Goal: Transaction & Acquisition: Purchase product/service

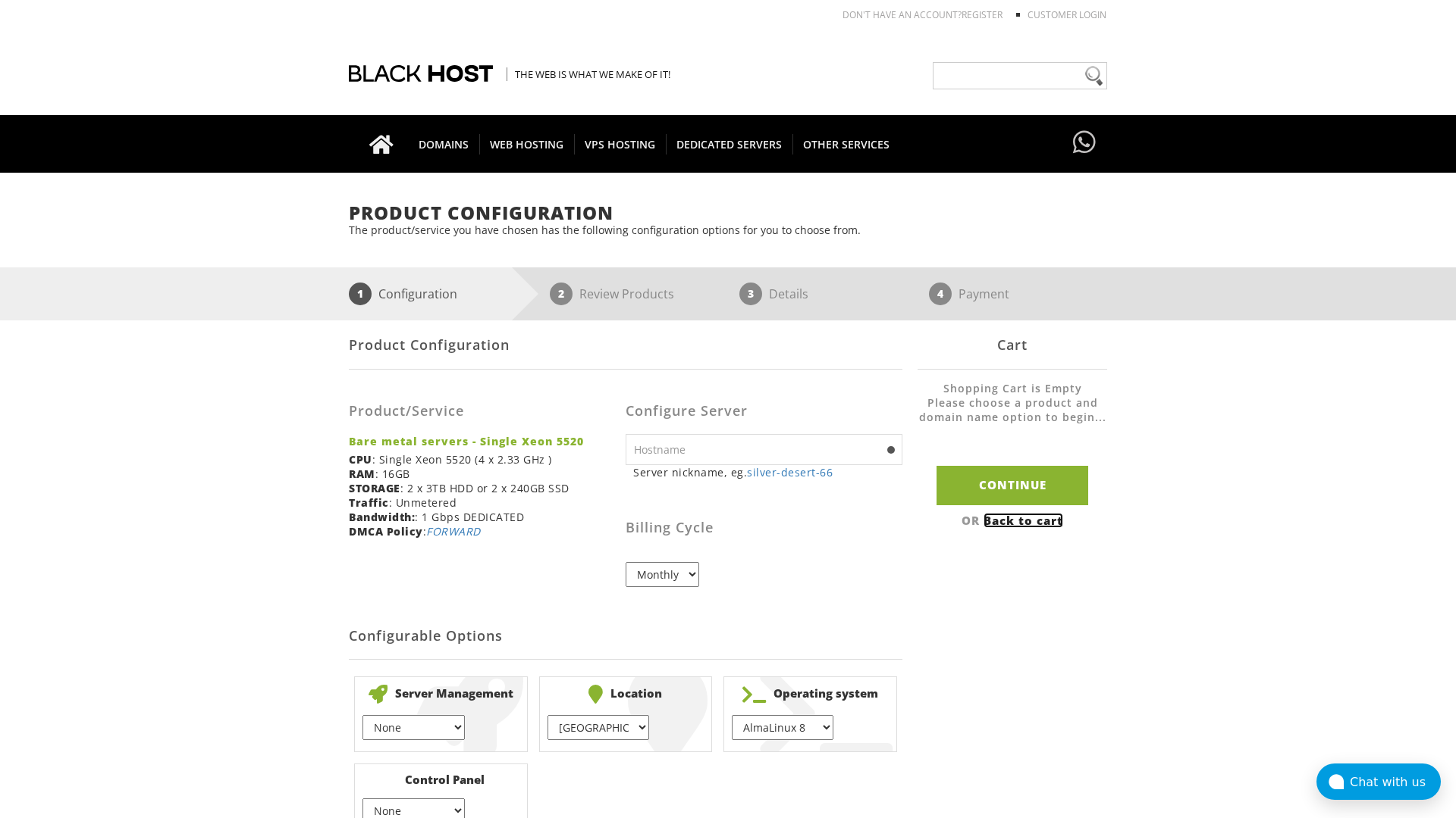
click at [1025, 519] on link "Back to cart" at bounding box center [1023, 520] width 79 height 15
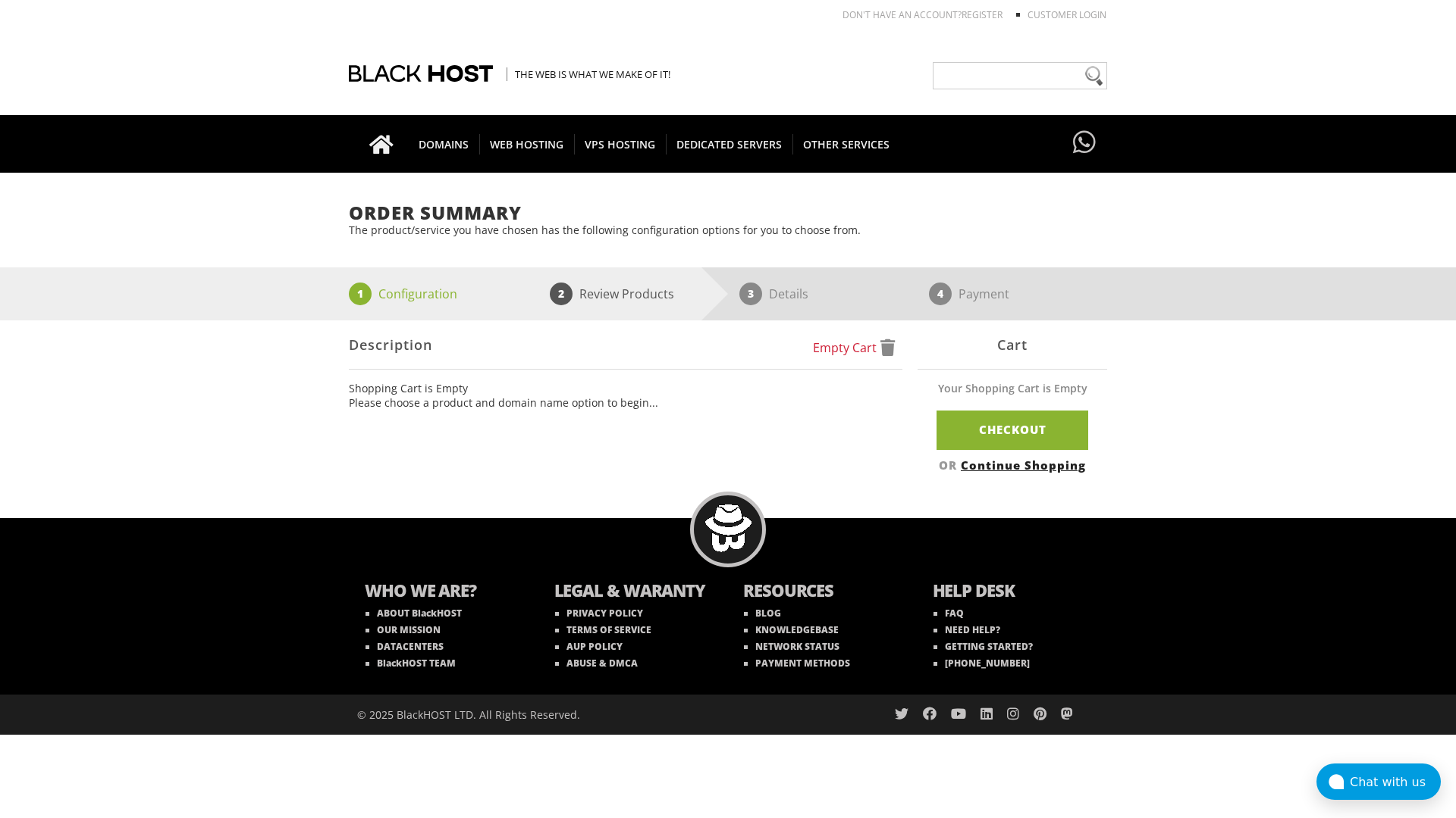
click at [1025, 464] on link "Continue Shopping" at bounding box center [1023, 465] width 125 height 15
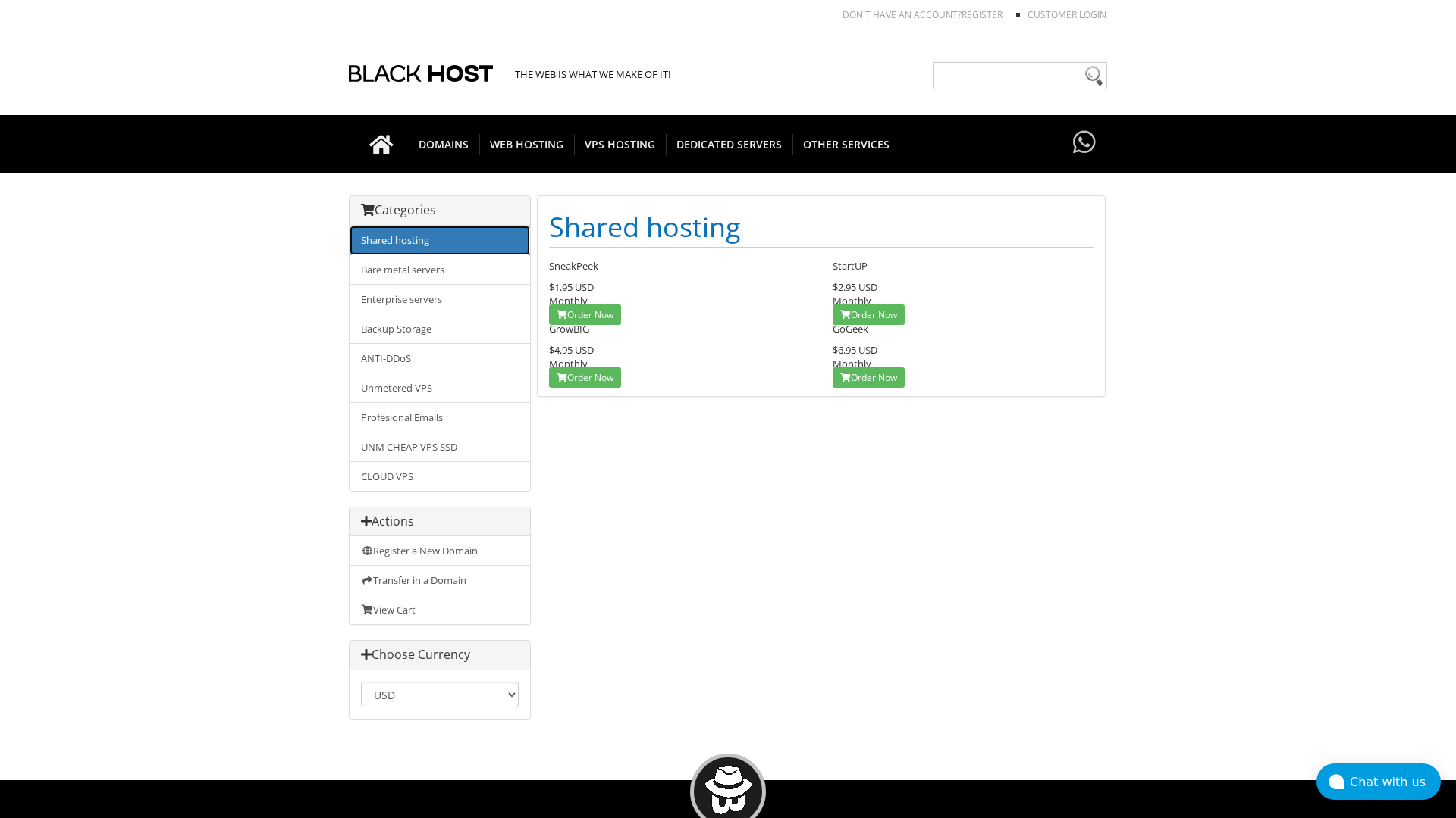
click at [440, 241] on link "Shared hosting" at bounding box center [440, 240] width 180 height 29
